Goal: Transaction & Acquisition: Purchase product/service

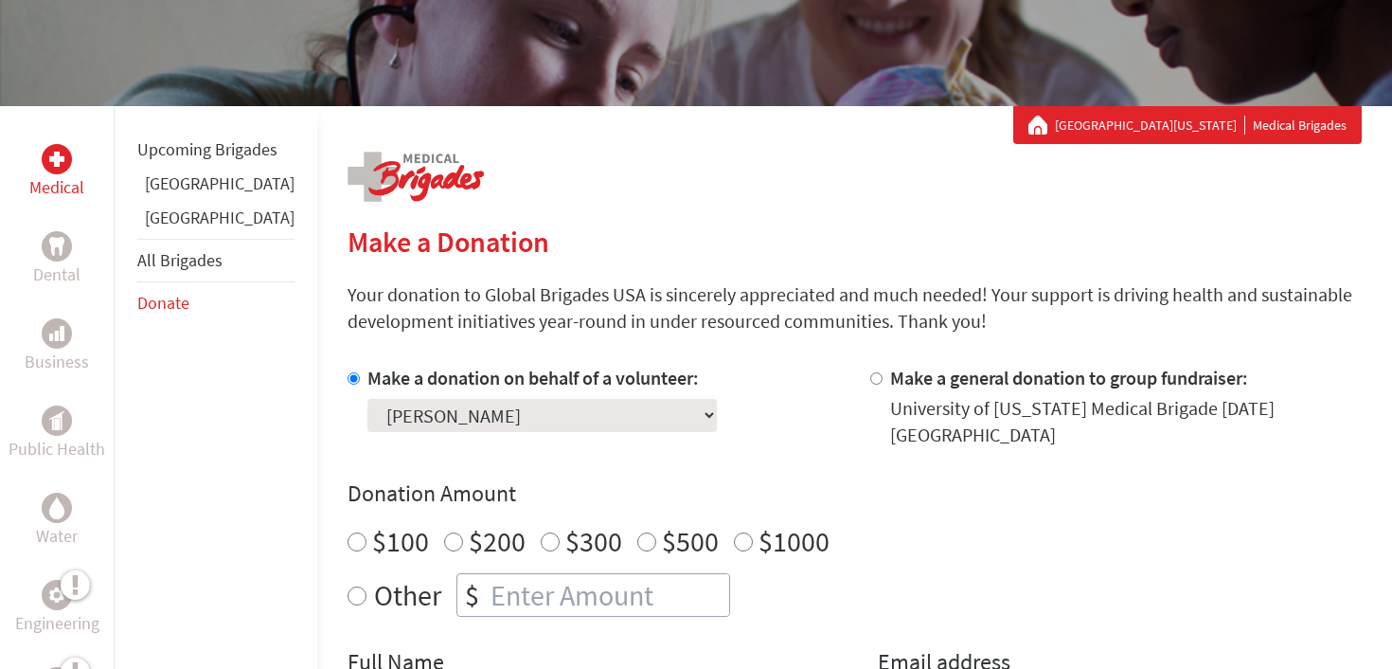
scroll to position [258, 0]
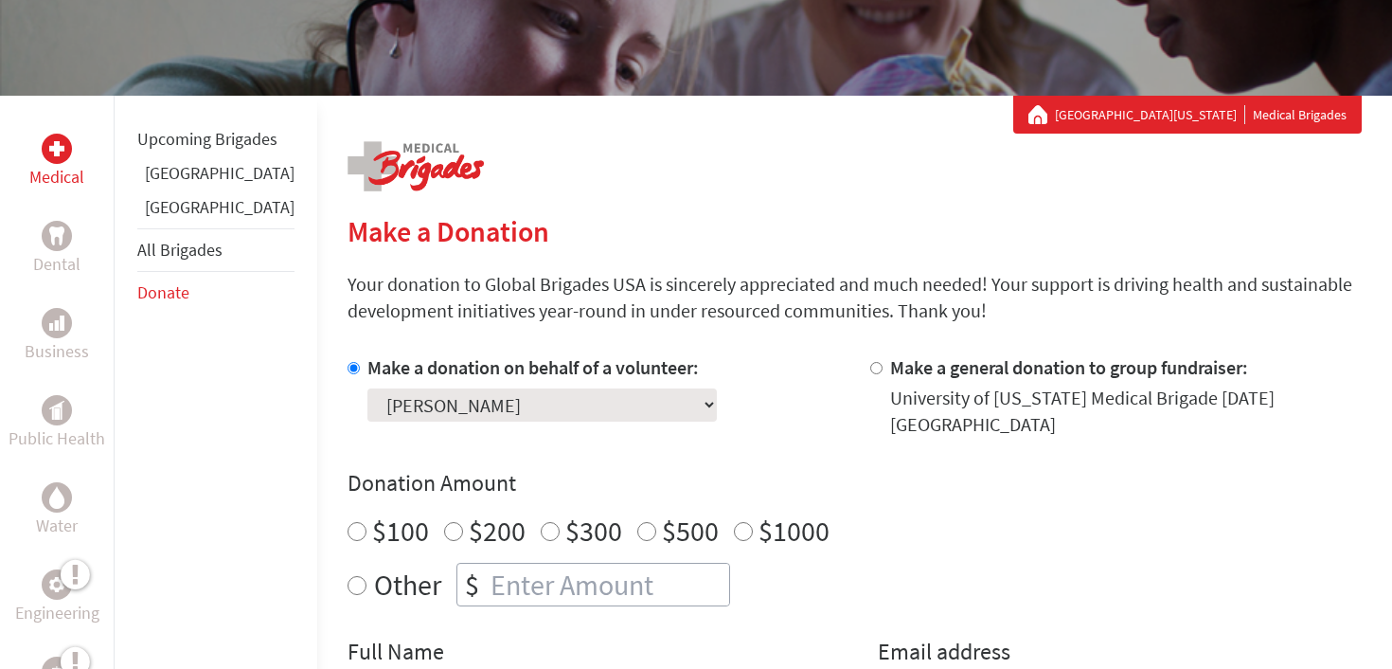
radio input "true"
click at [513, 589] on input "number" at bounding box center [608, 585] width 242 height 42
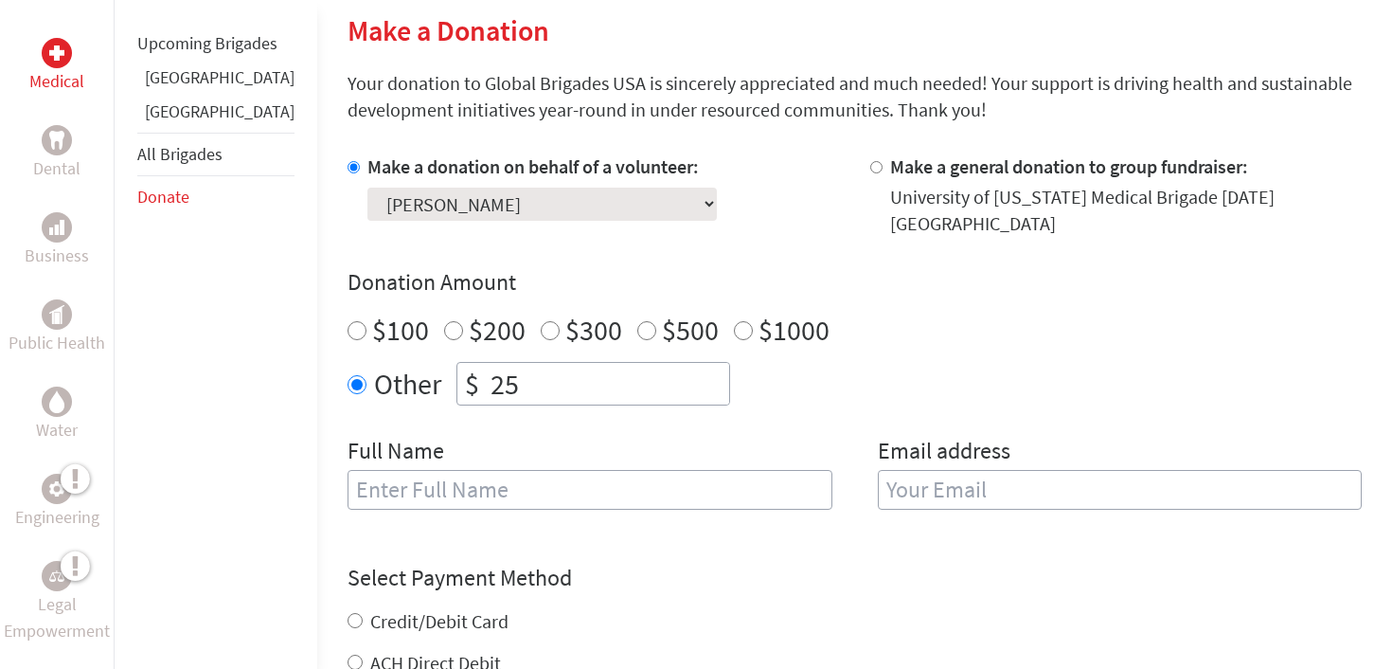
scroll to position [490, 0]
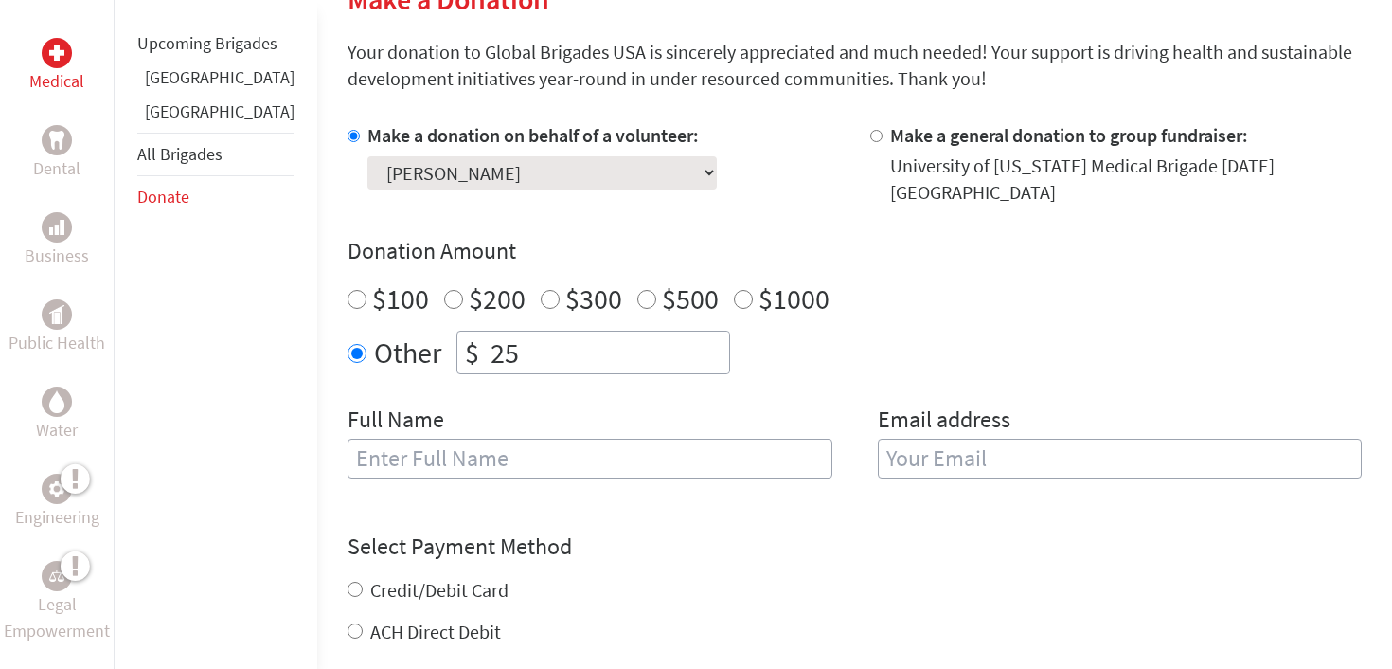
type input "25"
click at [553, 443] on input "text" at bounding box center [590, 459] width 485 height 40
type input "[PERSON_NAME]"
click at [517, 461] on input "[PERSON_NAME]" at bounding box center [590, 459] width 485 height 40
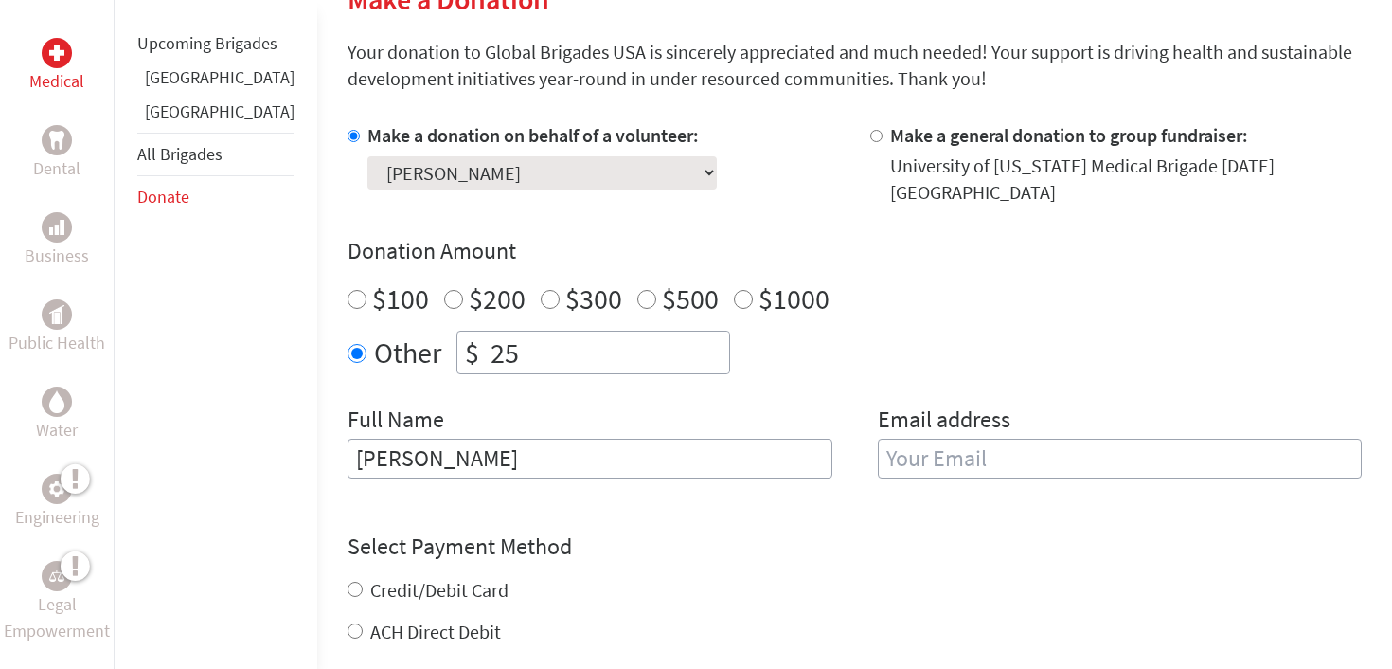
click at [517, 461] on input "[PERSON_NAME]" at bounding box center [590, 459] width 485 height 40
click at [518, 461] on input "text" at bounding box center [590, 459] width 485 height 40
click at [348, 463] on input "anonymous" at bounding box center [590, 459] width 485 height 40
type input "Anonymous"
click at [878, 466] on input "email" at bounding box center [1120, 459] width 485 height 40
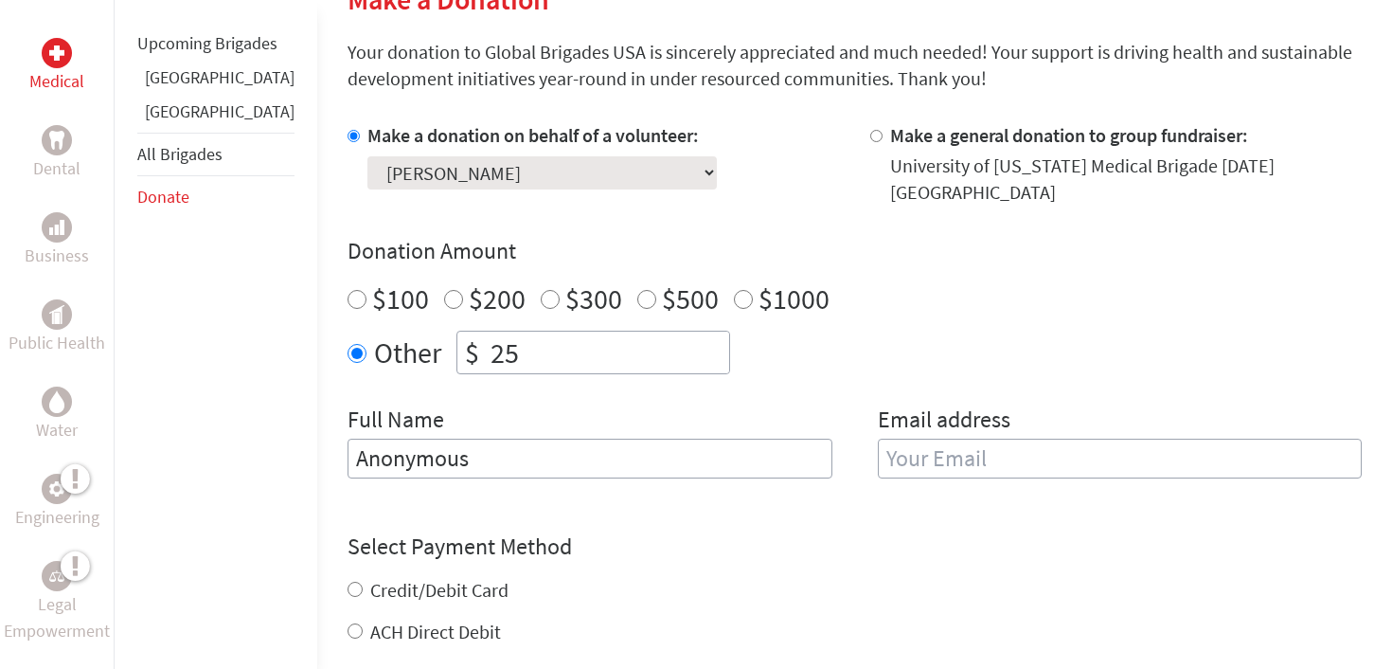
type input "[EMAIL_ADDRESS][DOMAIN_NAME]"
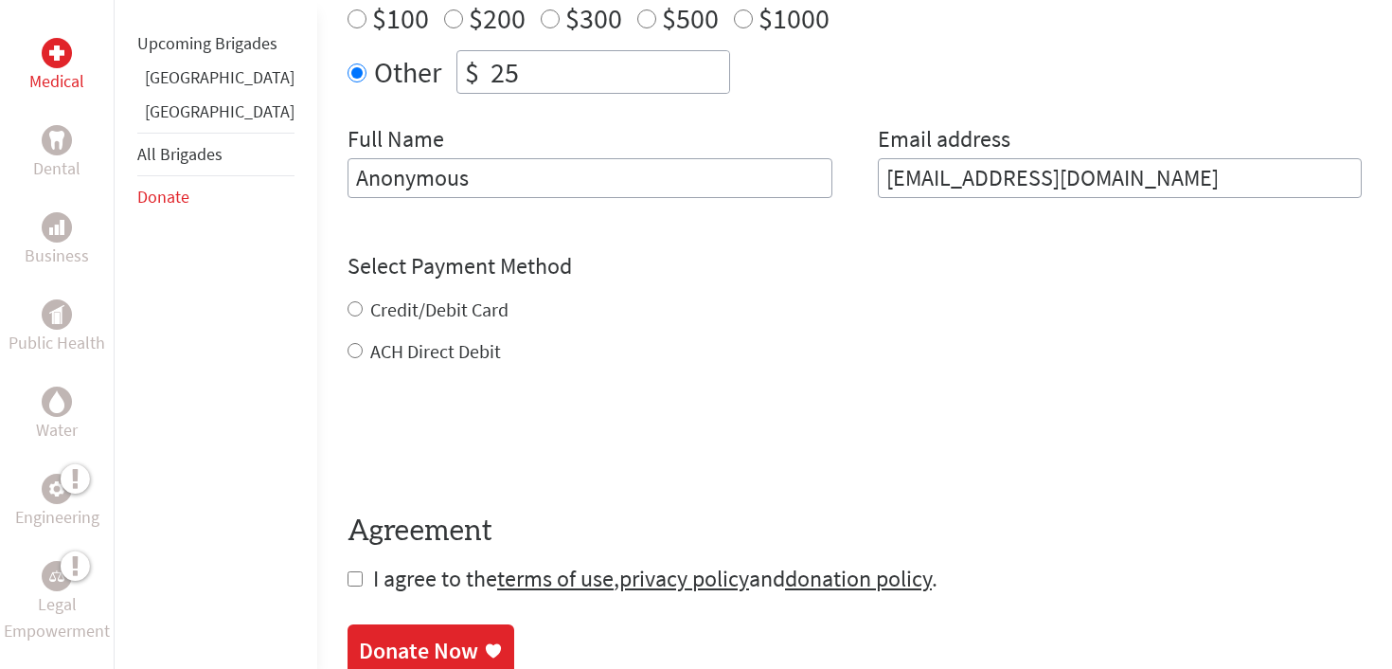
scroll to position [786, 0]
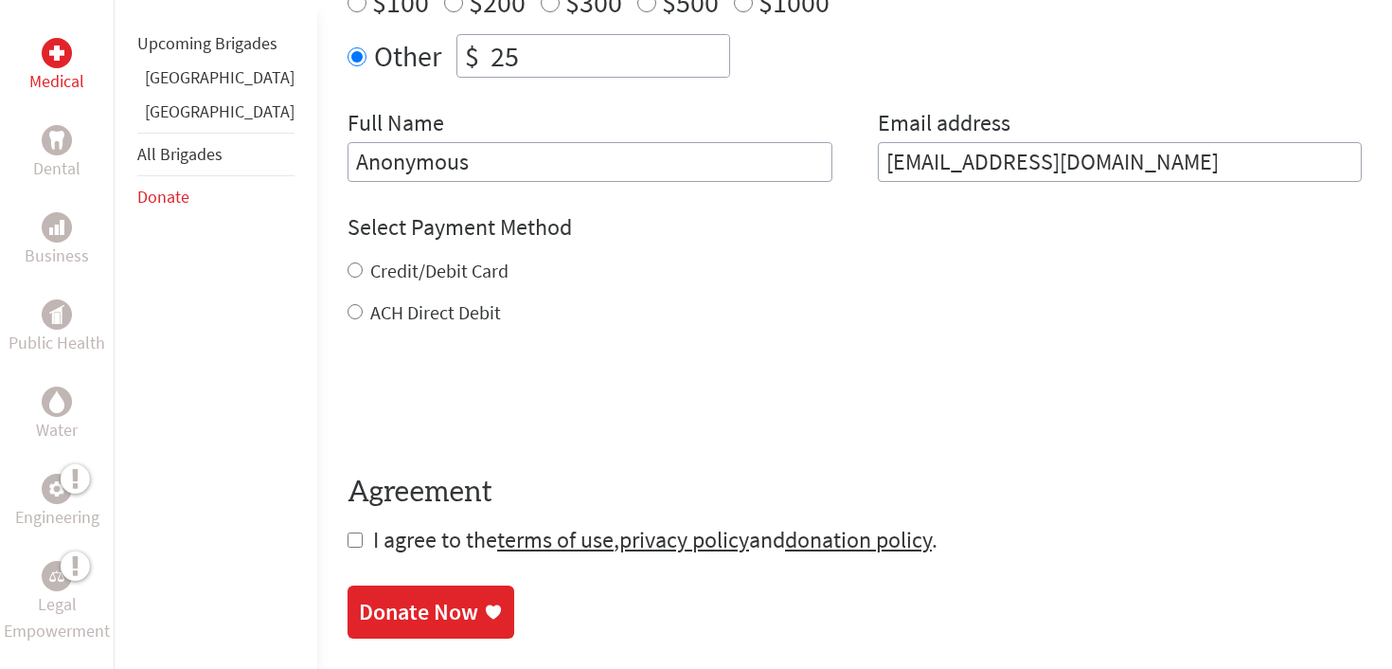
click at [348, 294] on div "Credit/Debit Card ACH Direct Debit" at bounding box center [855, 292] width 1015 height 68
click at [348, 272] on input "Credit/Debit Card" at bounding box center [355, 269] width 15 height 15
radio input "true"
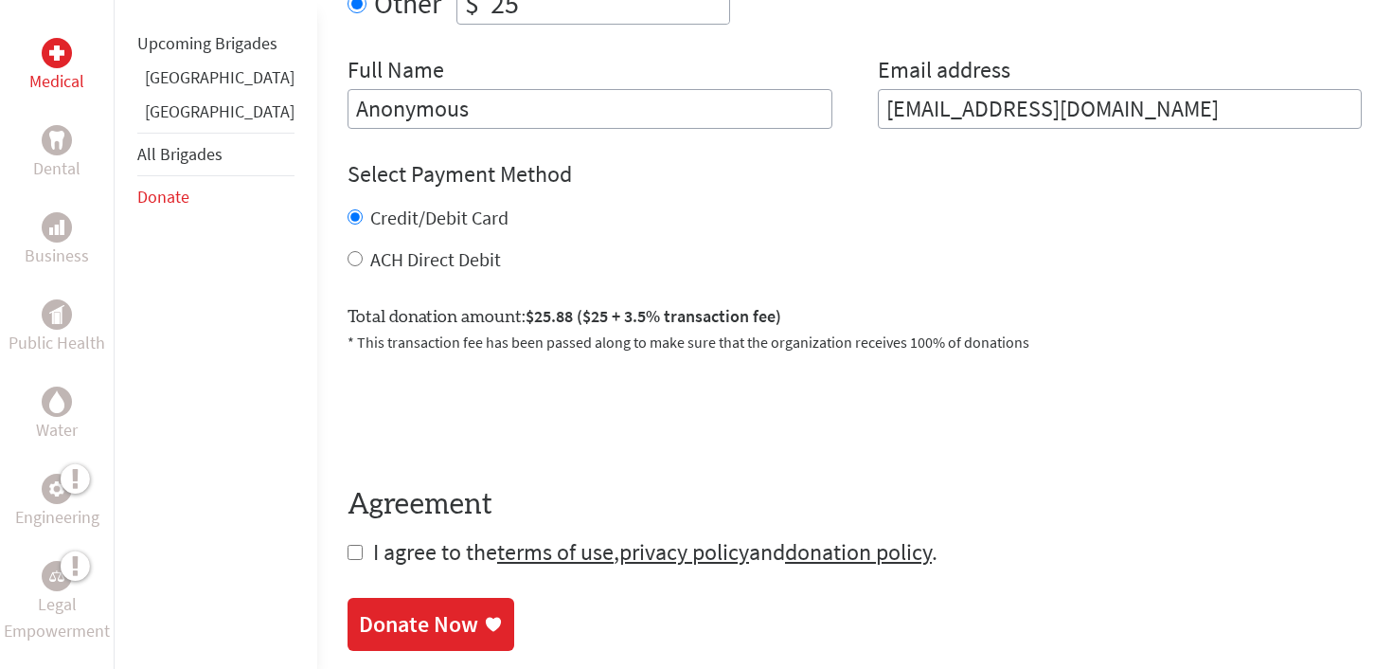
scroll to position [844, 0]
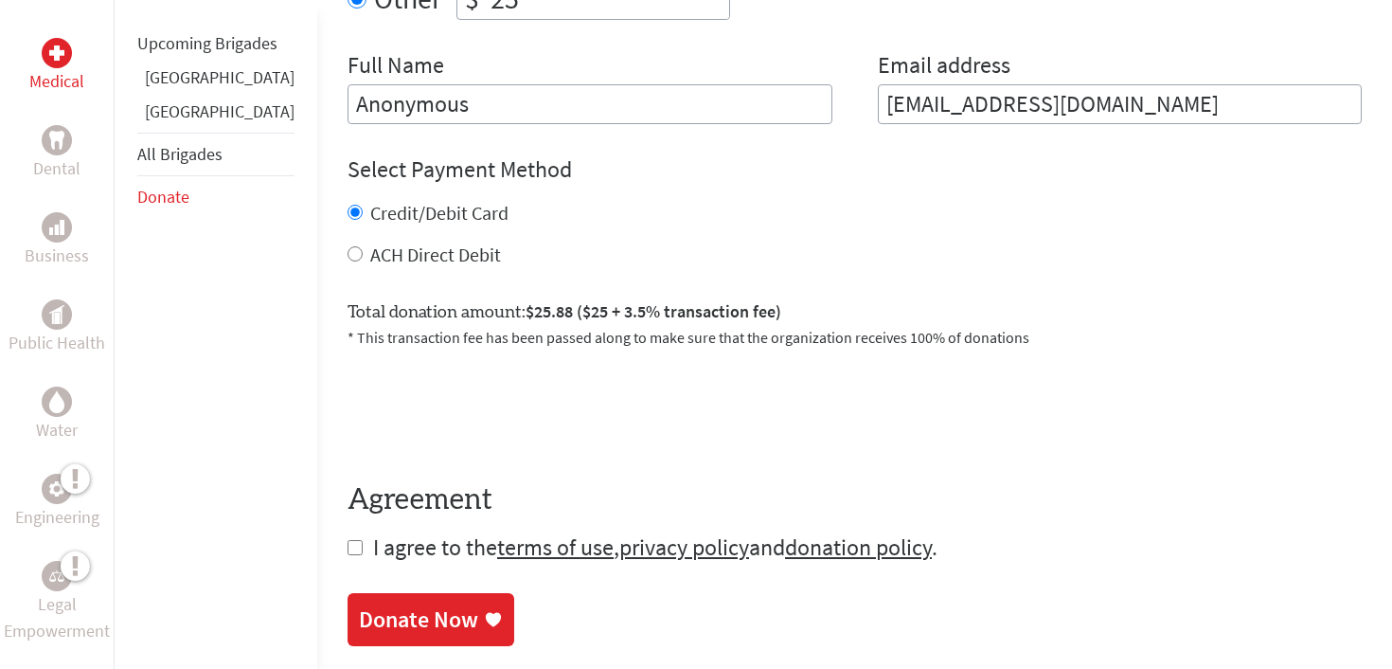
click at [348, 544] on input "checkbox" at bounding box center [355, 547] width 15 height 15
checkbox input "true"
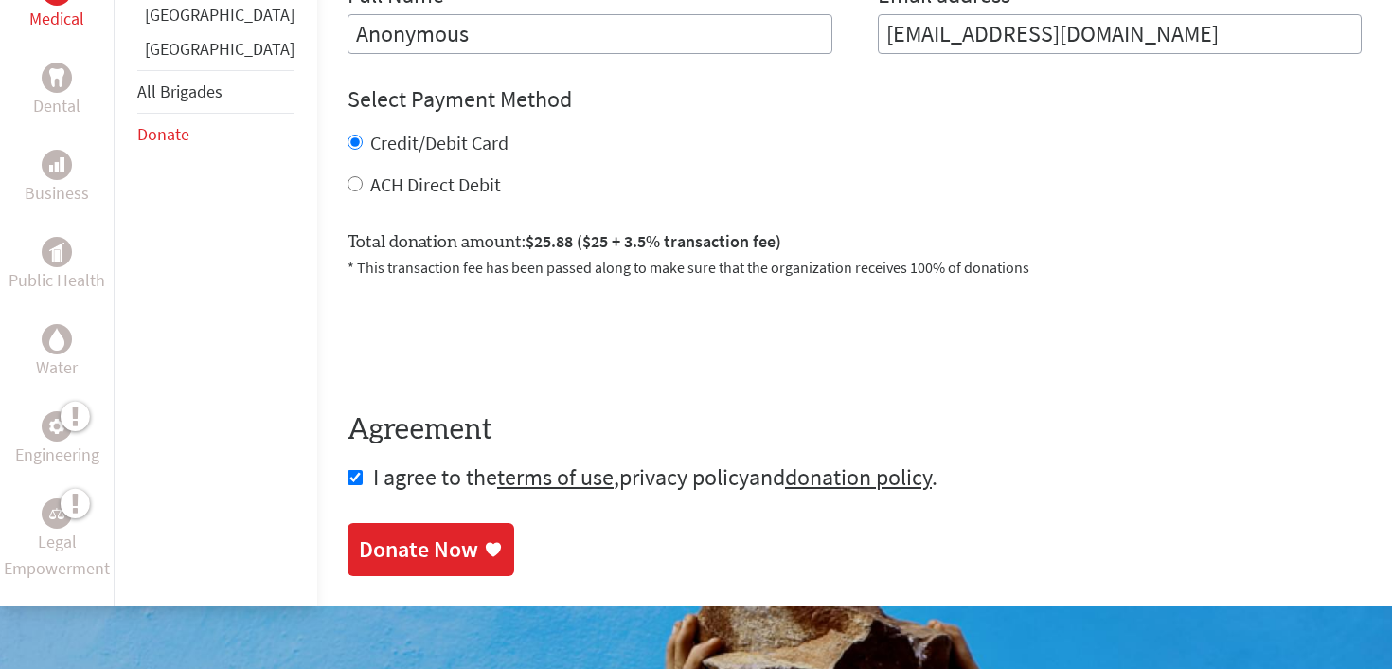
scroll to position [1029, 0]
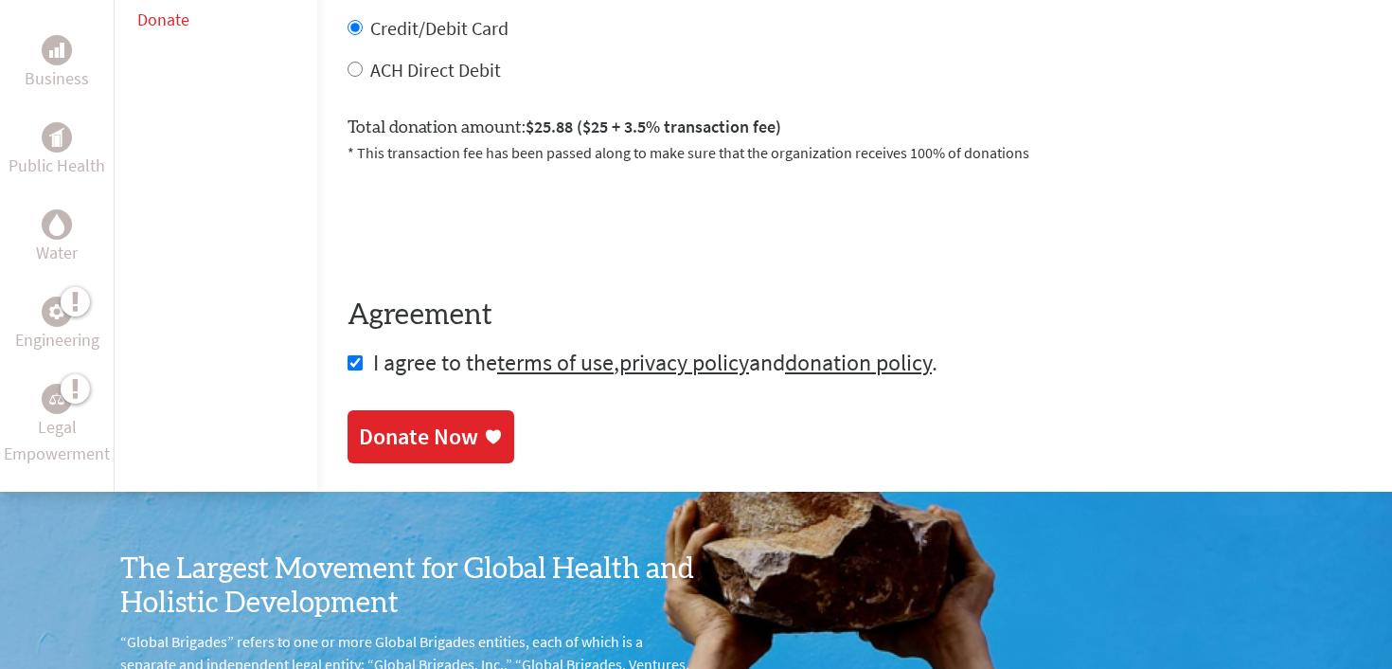
click at [368, 438] on div "Donate Now" at bounding box center [418, 437] width 119 height 30
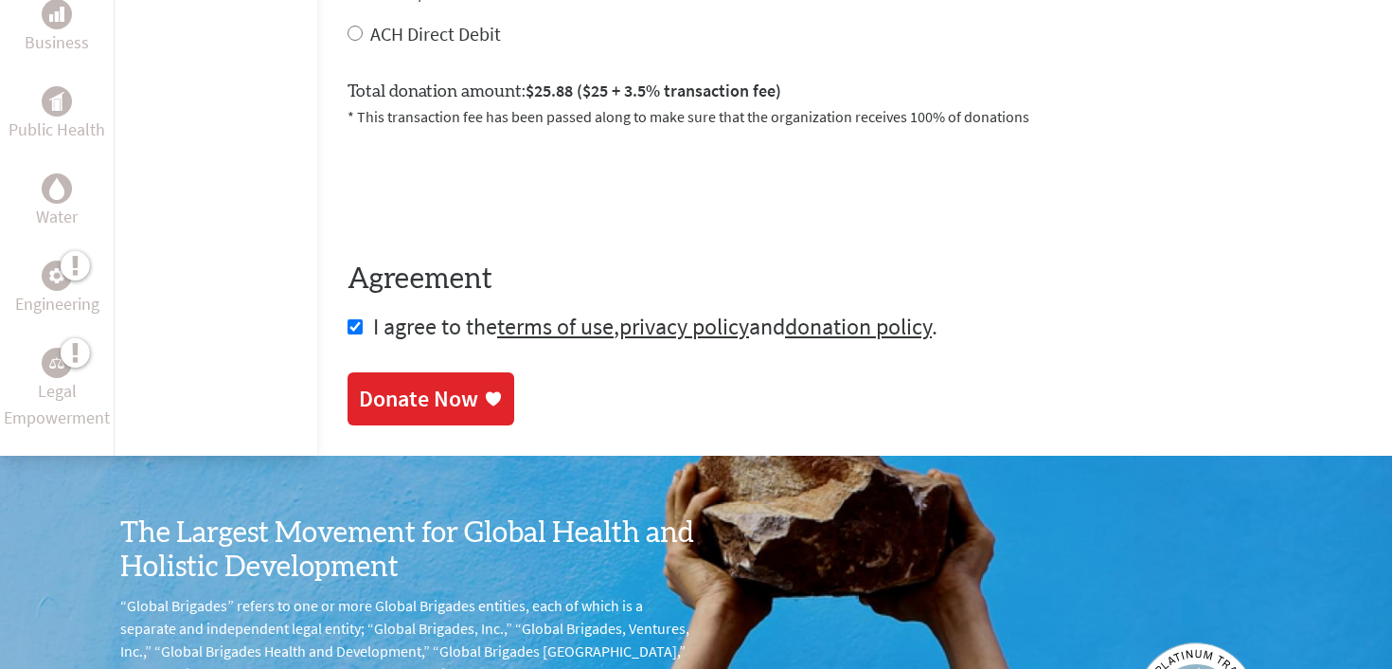
scroll to position [1068, 0]
